Goal: Transaction & Acquisition: Purchase product/service

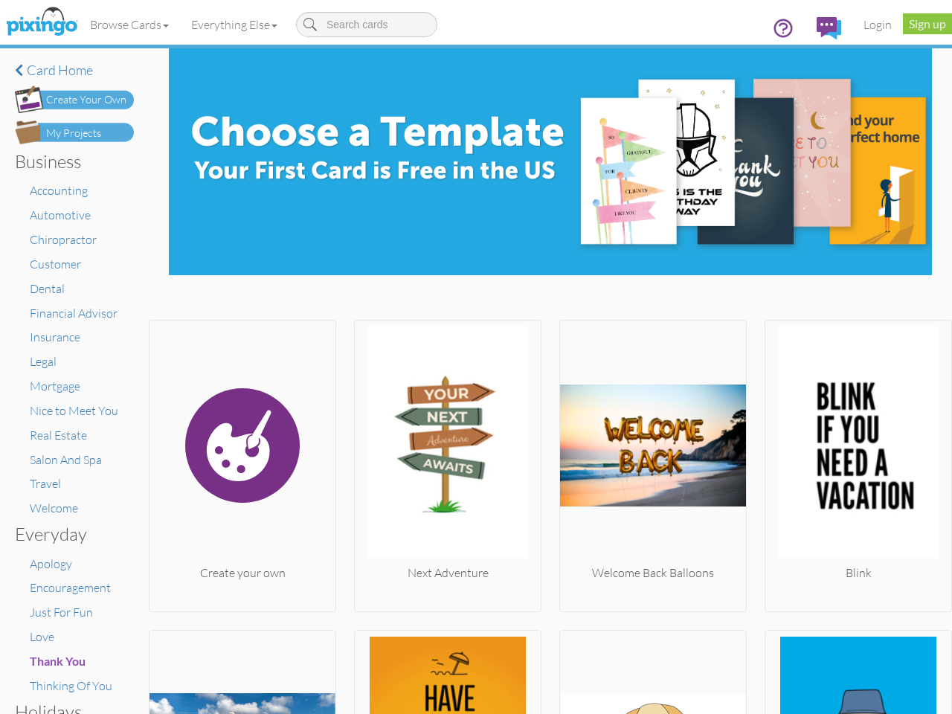
click at [476, 357] on img at bounding box center [448, 445] width 186 height 238
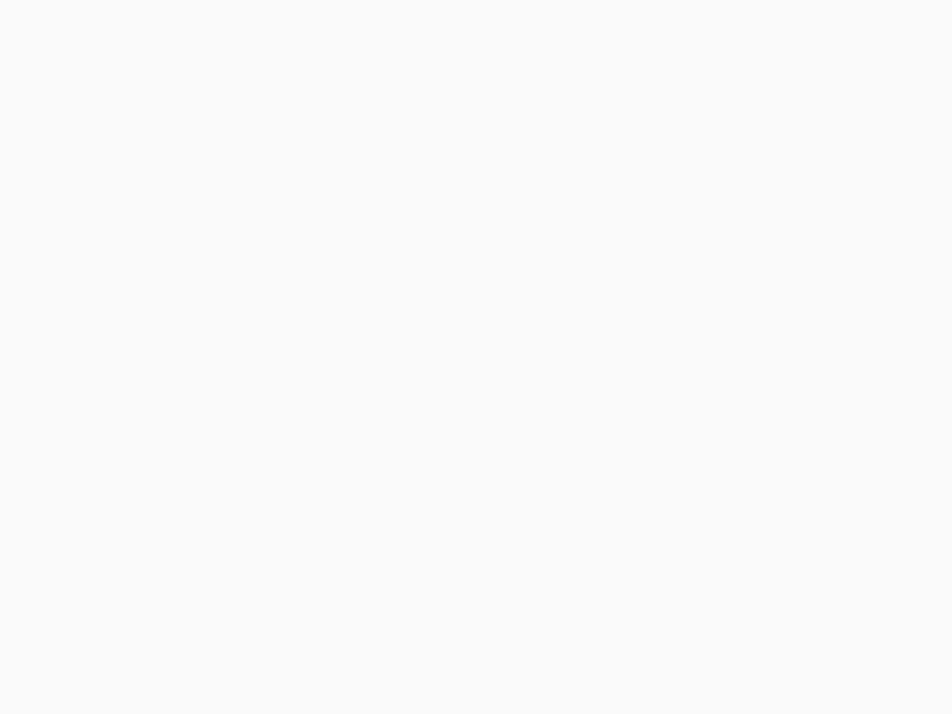
click at [130, 25] on body at bounding box center [476, 357] width 952 height 714
click at [237, 25] on body at bounding box center [476, 357] width 952 height 714
click at [241, 462] on body at bounding box center [476, 357] width 952 height 714
click at [443, 462] on body at bounding box center [476, 357] width 952 height 714
click at [645, 462] on body at bounding box center [476, 357] width 952 height 714
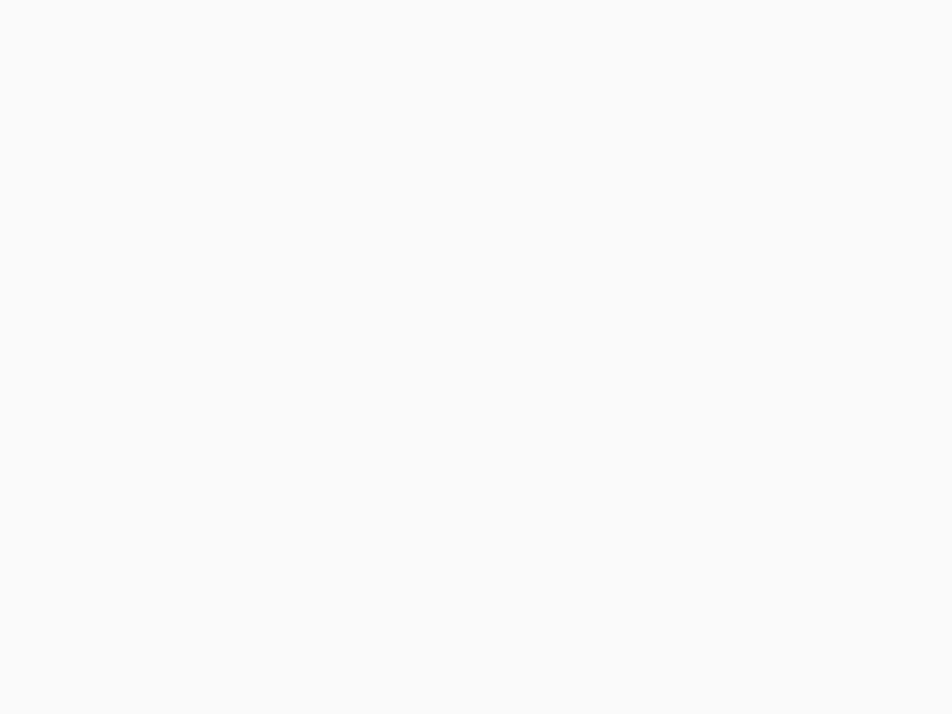
click at [847, 462] on body at bounding box center [476, 357] width 952 height 714
click at [241, 670] on body at bounding box center [476, 357] width 952 height 714
click at [443, 670] on body at bounding box center [476, 357] width 952 height 714
click at [645, 670] on body at bounding box center [476, 357] width 952 height 714
